Goal: Task Accomplishment & Management: Use online tool/utility

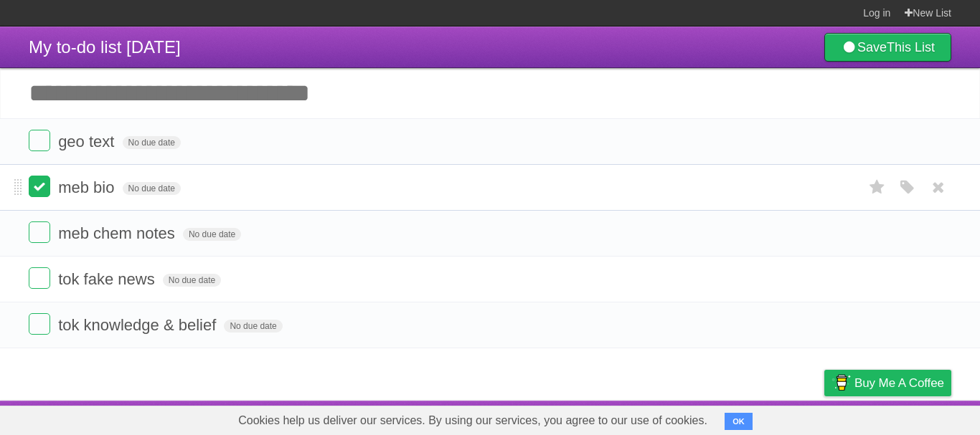
click at [48, 187] on label at bounding box center [40, 187] width 22 height 22
click at [39, 323] on label at bounding box center [40, 324] width 22 height 22
click at [32, 193] on label at bounding box center [40, 187] width 22 height 22
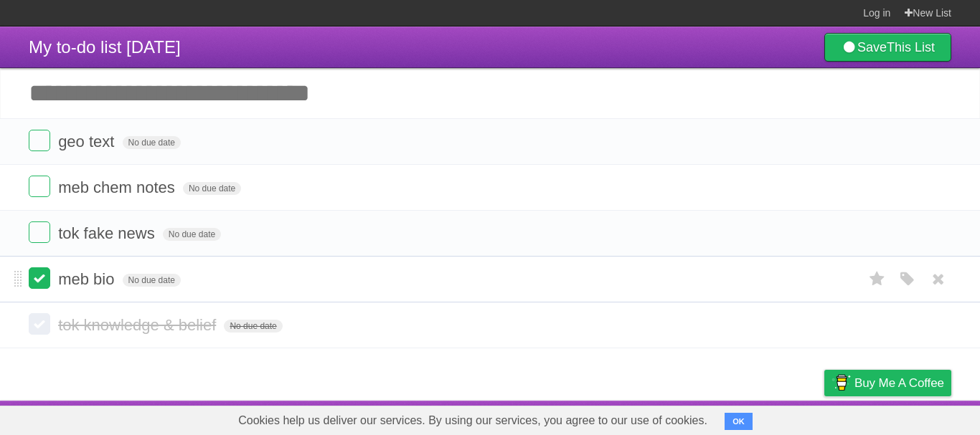
click at [34, 284] on label at bounding box center [40, 278] width 22 height 22
drag, startPoint x: 935, startPoint y: 330, endPoint x: 550, endPoint y: 53, distance: 474.2
click at [935, 329] on icon at bounding box center [938, 325] width 20 height 24
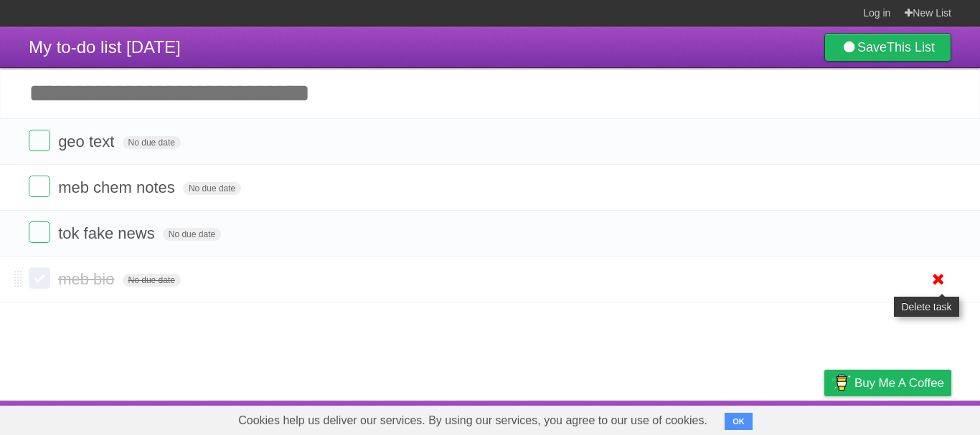
click at [930, 279] on icon at bounding box center [938, 279] width 20 height 24
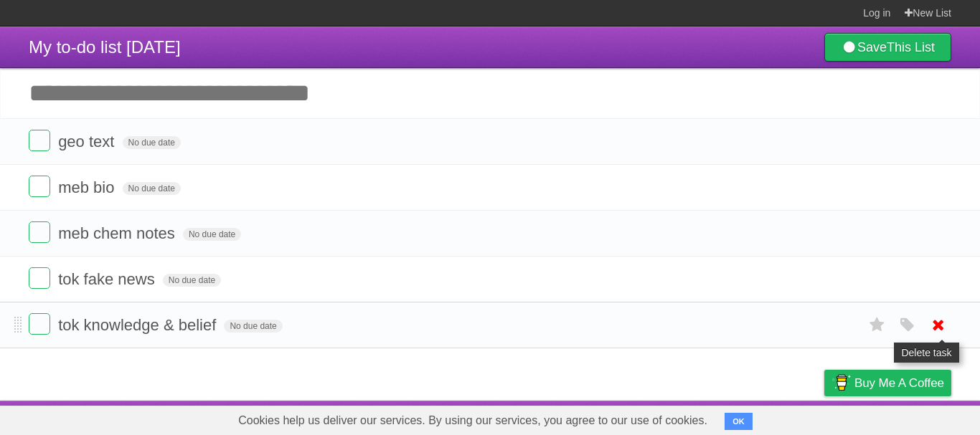
click at [938, 331] on icon at bounding box center [938, 325] width 20 height 24
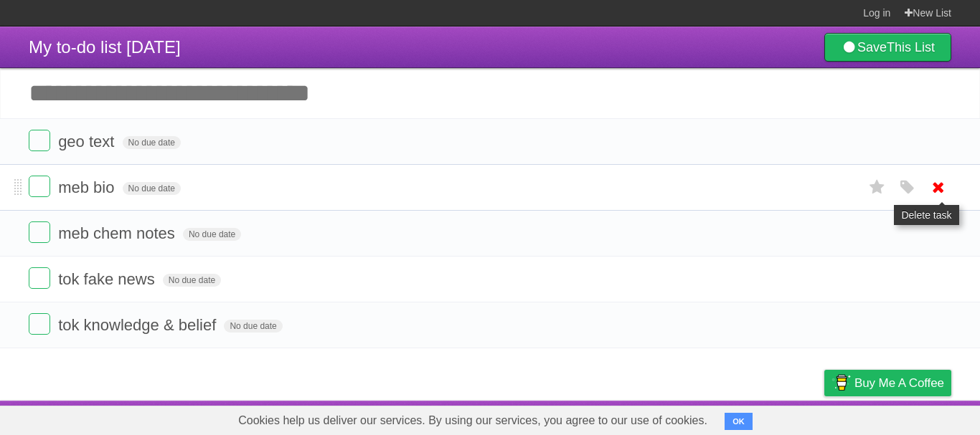
click at [930, 189] on icon at bounding box center [938, 188] width 20 height 24
